Goal: Task Accomplishment & Management: Use online tool/utility

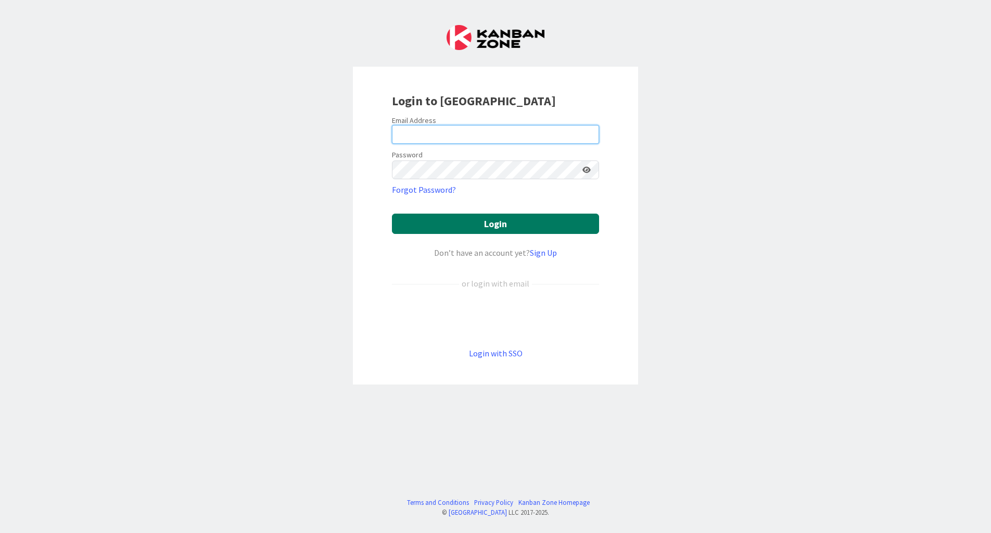
type input "[EMAIL_ADDRESS][DOMAIN_NAME]"
click at [515, 221] on button "Login" at bounding box center [495, 223] width 207 height 20
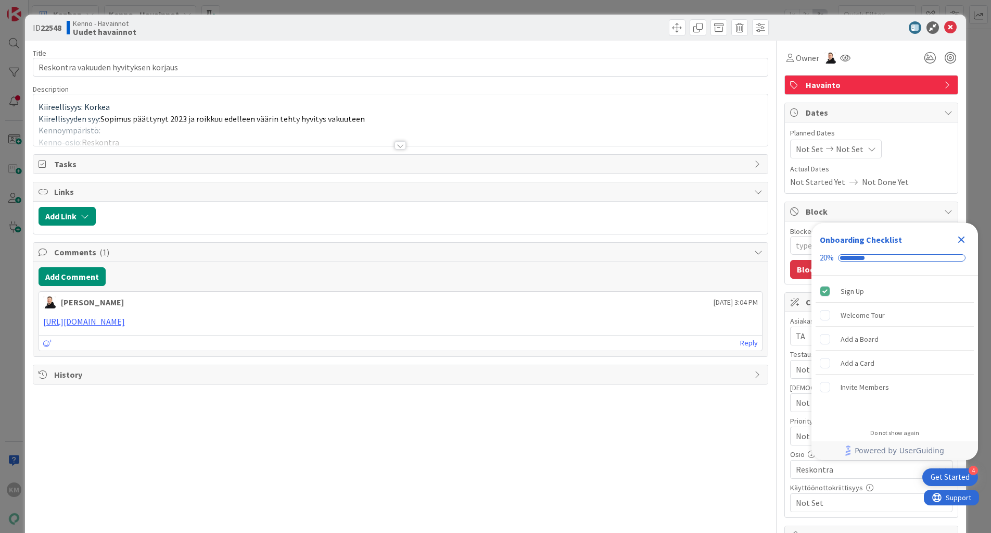
click at [395, 145] on div at bounding box center [400, 145] width 11 height 8
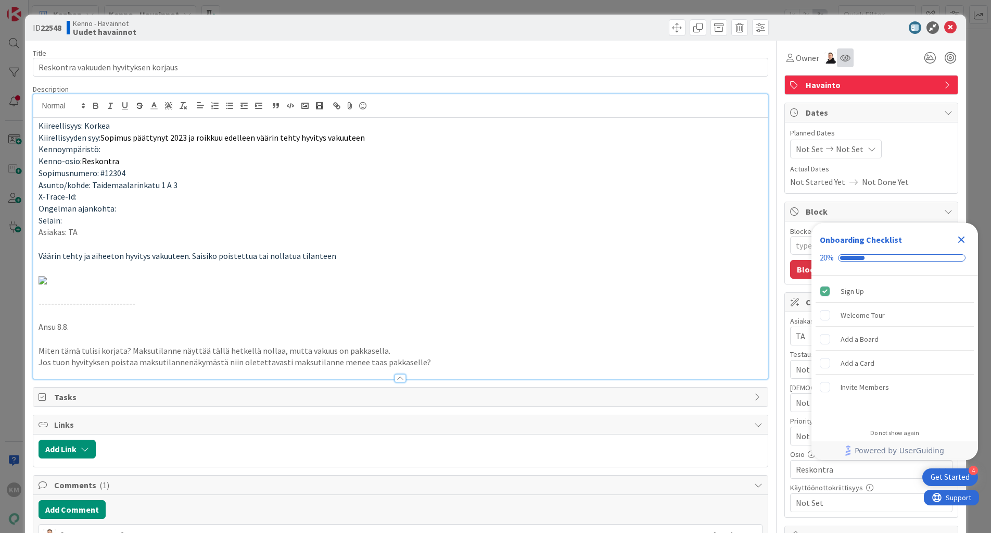
click at [840, 49] on div at bounding box center [845, 57] width 17 height 19
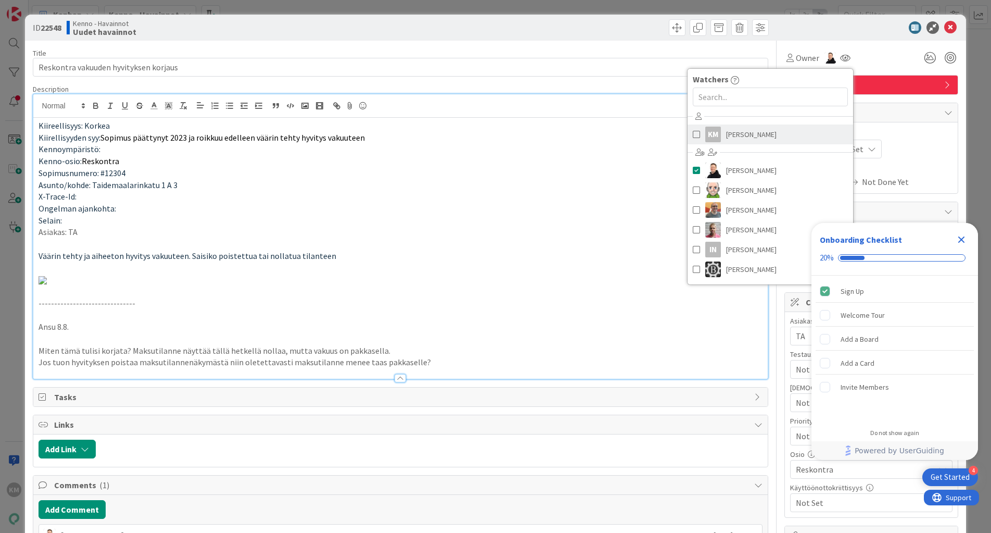
click at [772, 130] on link "KM [PERSON_NAME]" at bounding box center [771, 134] width 166 height 20
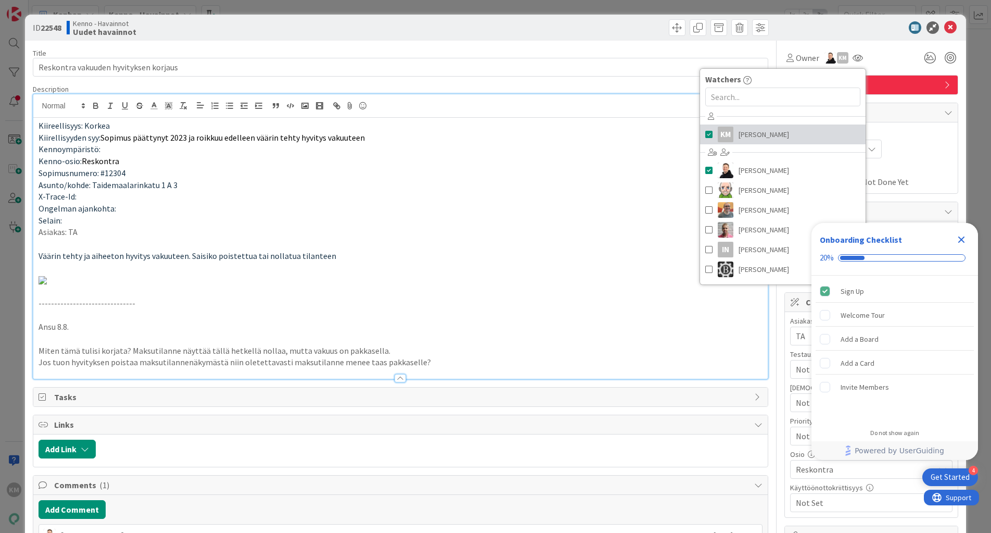
type textarea "x"
click at [887, 34] on div "ID 22548 Kenno - Havainnot Uudet havainnot" at bounding box center [496, 28] width 942 height 26
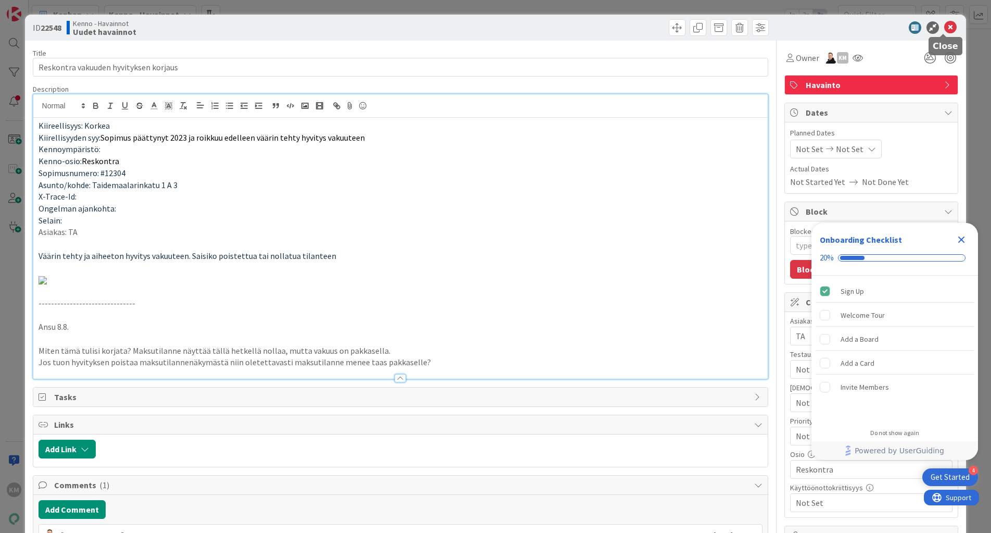
click at [944, 26] on icon at bounding box center [950, 27] width 12 height 12
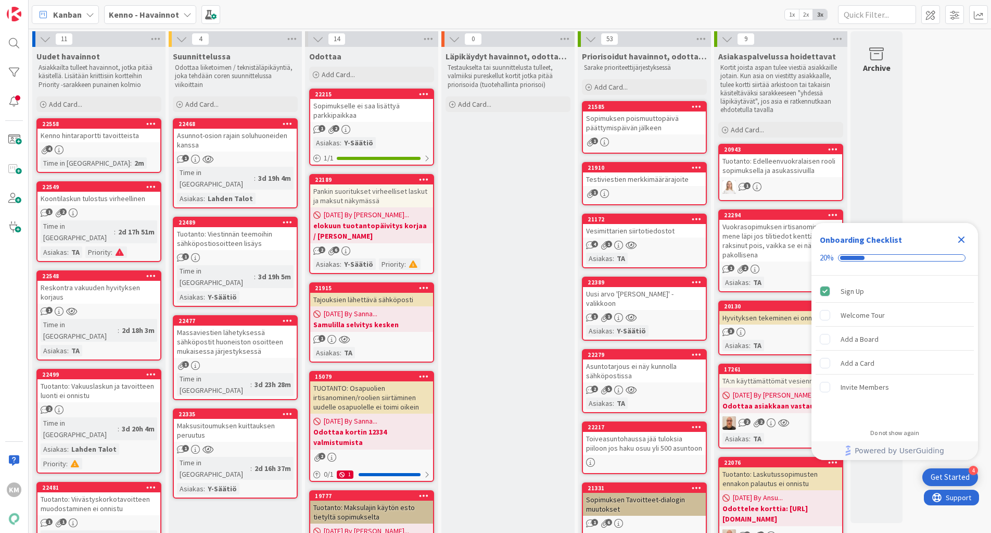
click at [965, 236] on icon "Close Checklist" at bounding box center [961, 239] width 12 height 12
